Goal: Information Seeking & Learning: Find specific fact

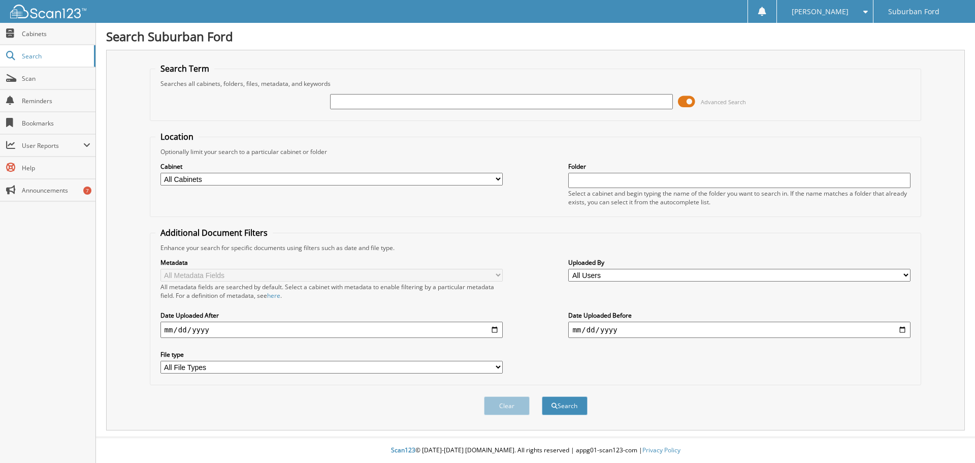
click at [389, 109] on input "text" at bounding box center [501, 101] width 342 height 15
type input "408792"
click at [542, 396] on button "Search" at bounding box center [565, 405] width 46 height 19
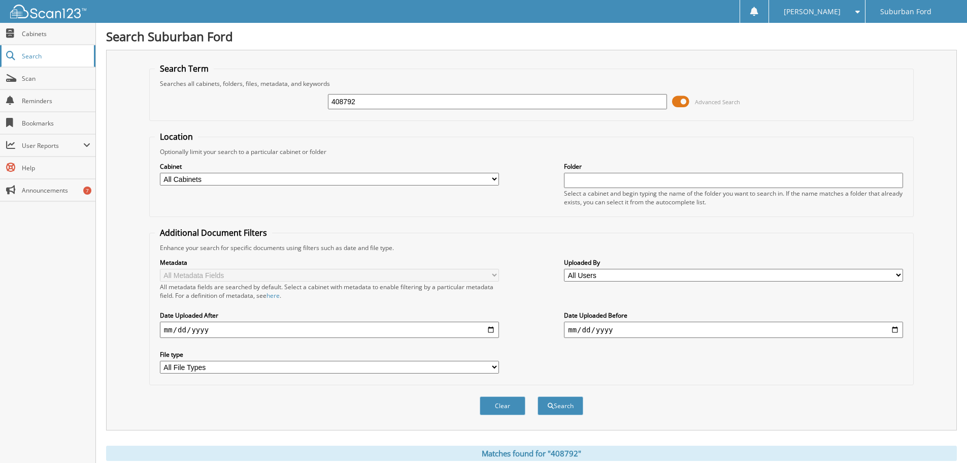
click at [39, 59] on span "Search" at bounding box center [55, 56] width 67 height 9
